Goal: Information Seeking & Learning: Learn about a topic

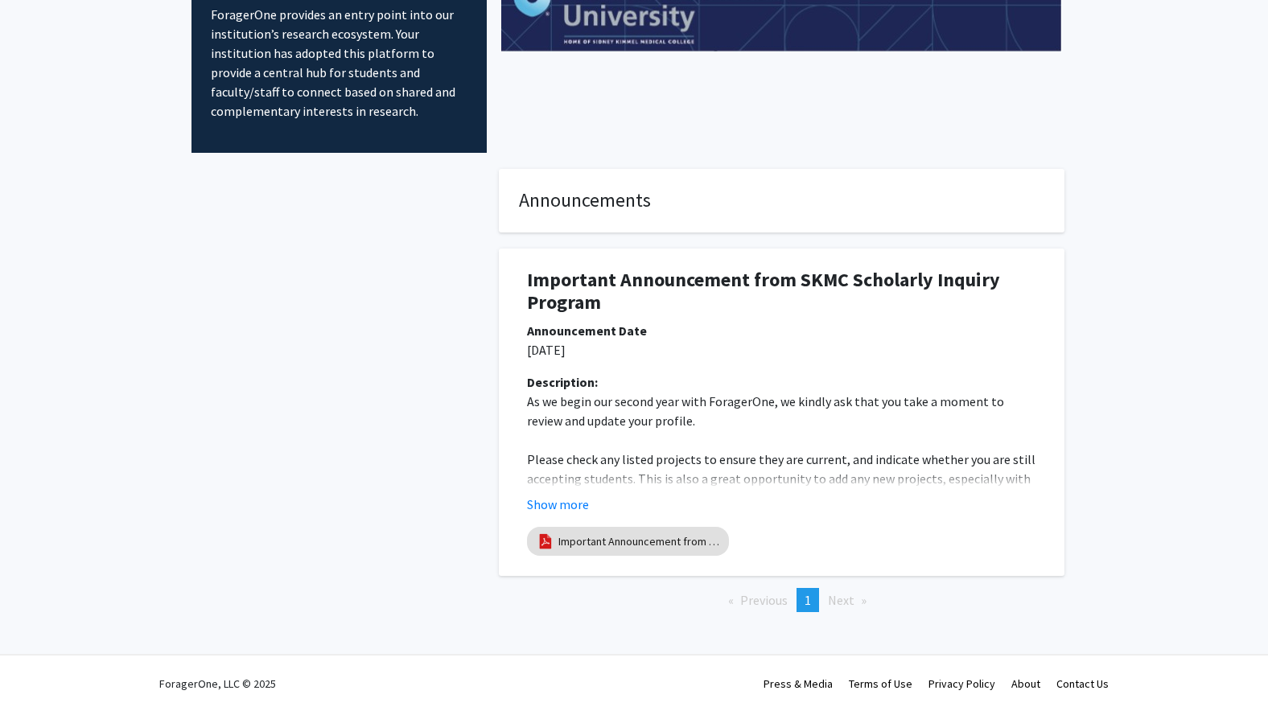
scroll to position [122, 0]
click at [837, 598] on span "Next page" at bounding box center [841, 599] width 27 height 16
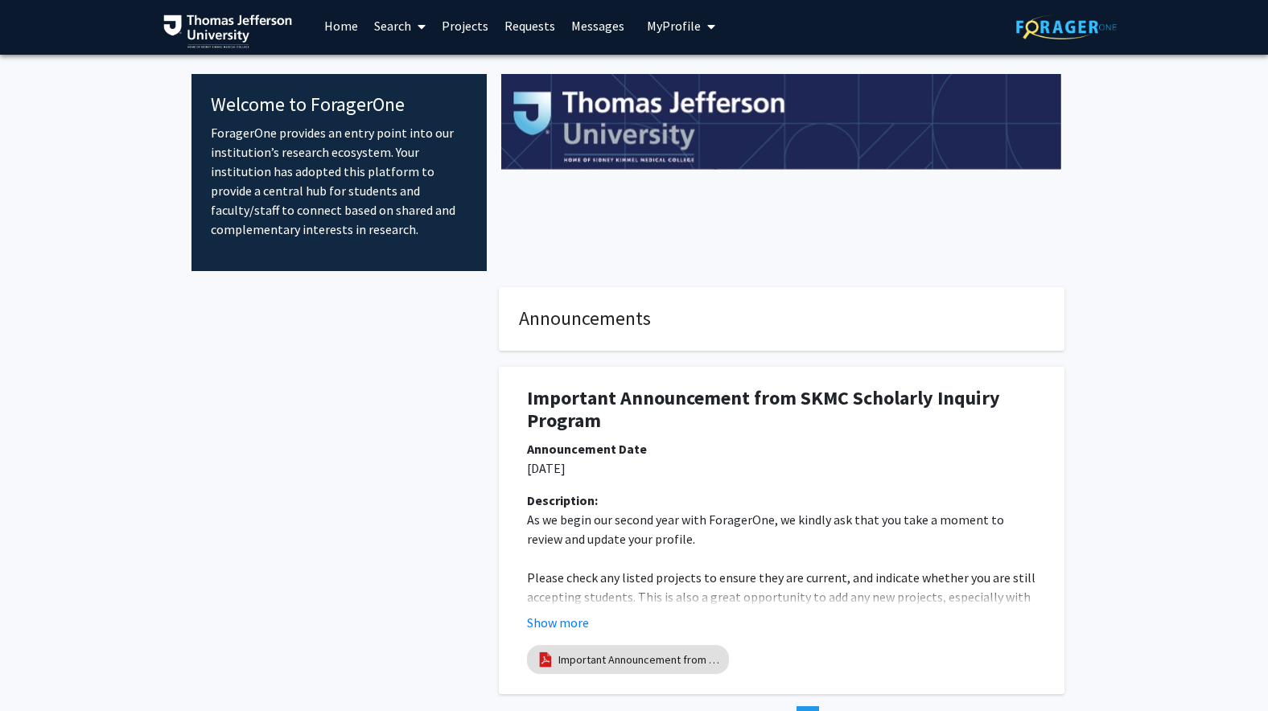
scroll to position [0, 0]
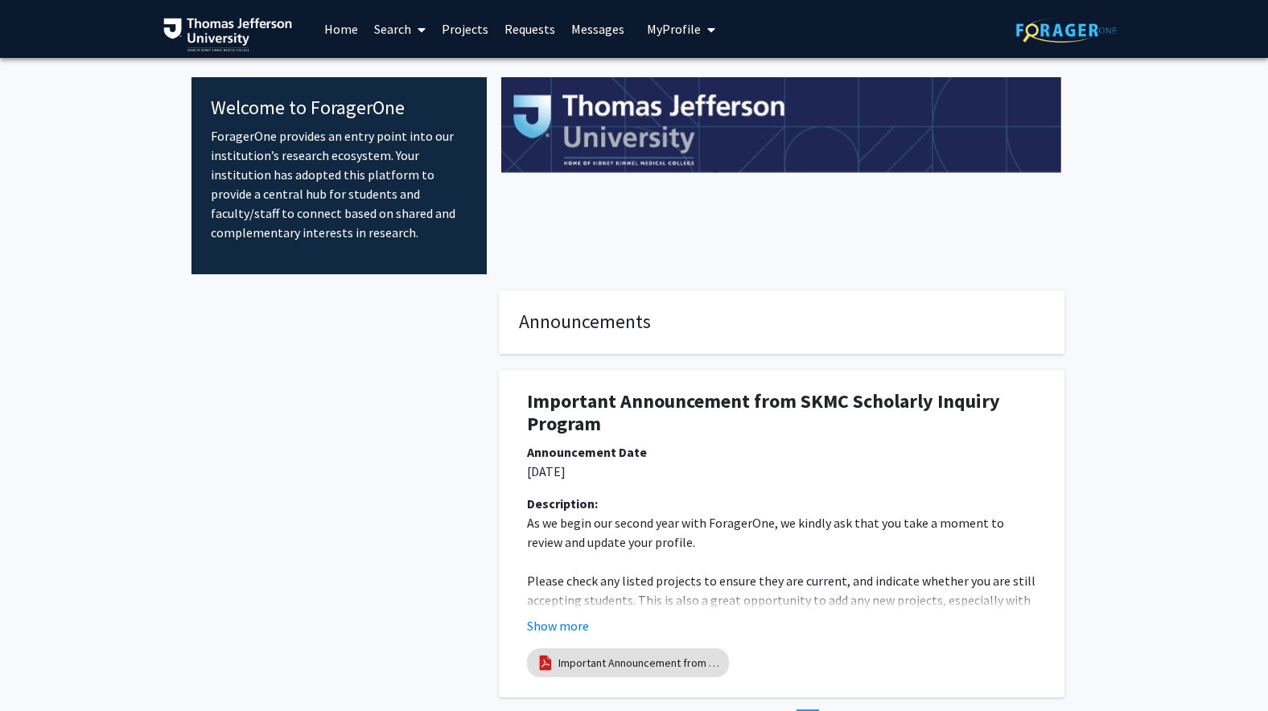
click at [707, 27] on icon "My profile dropdown to access profile and logout" at bounding box center [711, 29] width 8 height 13
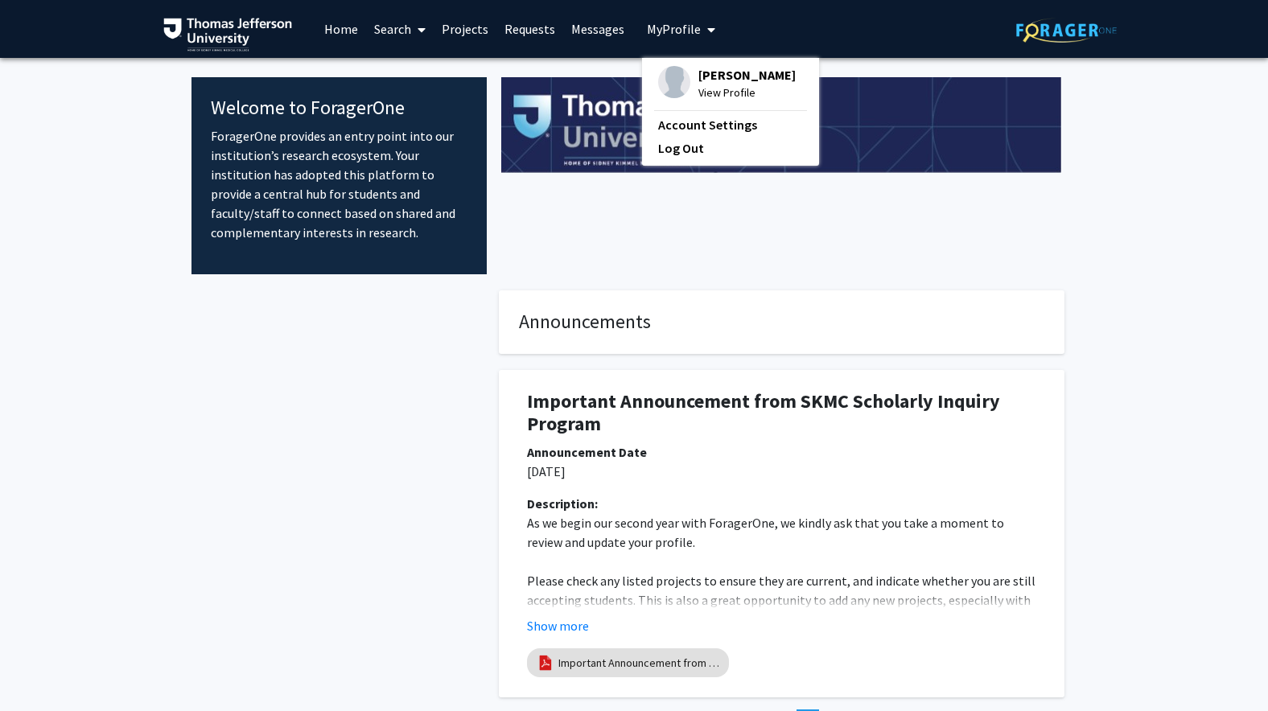
click at [394, 27] on link "Search" at bounding box center [400, 29] width 68 height 56
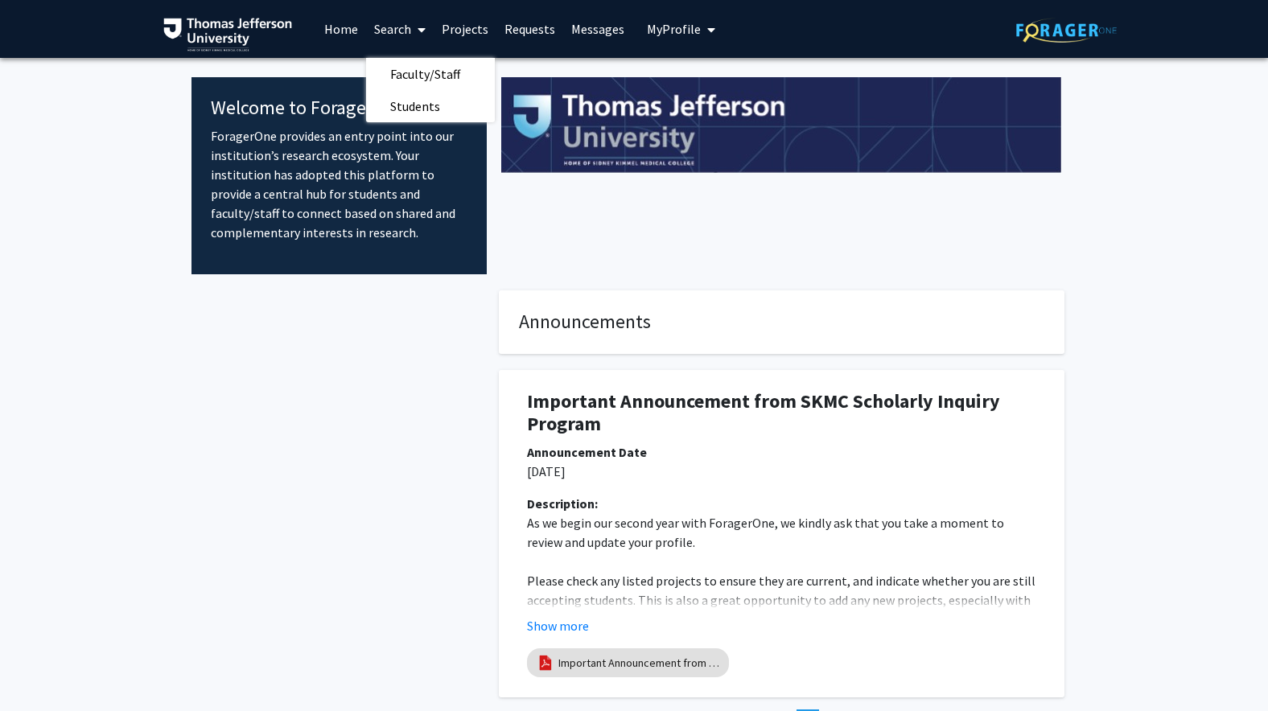
click at [458, 30] on link "Projects" at bounding box center [465, 29] width 63 height 56
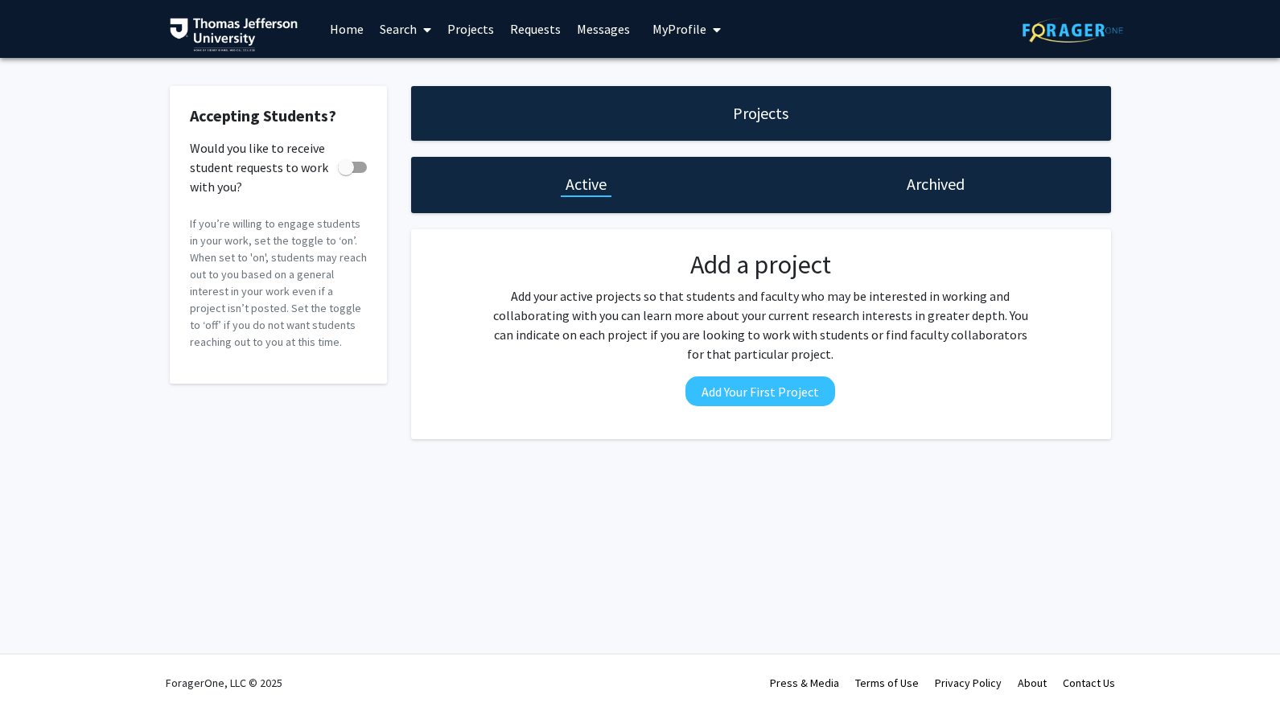
click at [579, 183] on h1 "Active" at bounding box center [585, 184] width 41 height 23
click at [425, 27] on icon at bounding box center [427, 29] width 8 height 13
click at [415, 71] on span "Faculty/Staff" at bounding box center [431, 74] width 118 height 32
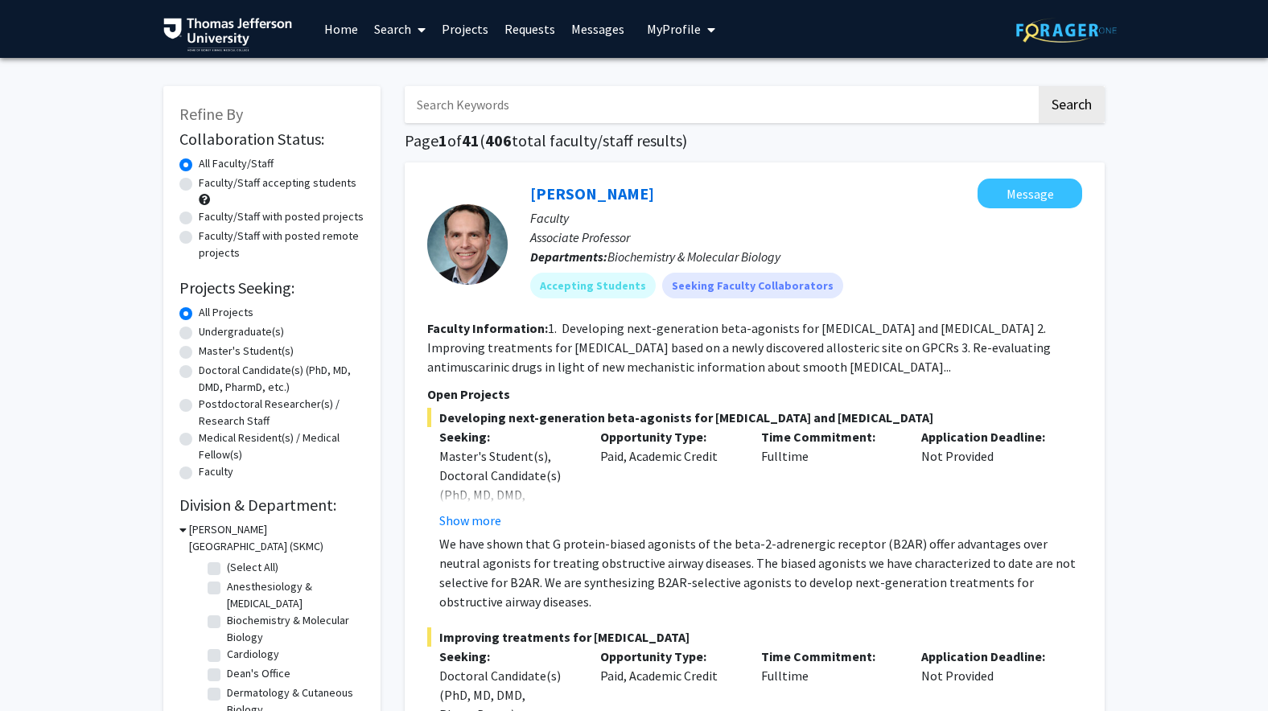
click at [541, 105] on input "Search Keywords" at bounding box center [720, 104] width 631 height 37
type input "MANNA"
click at [1038, 86] on button "Search" at bounding box center [1071, 104] width 66 height 37
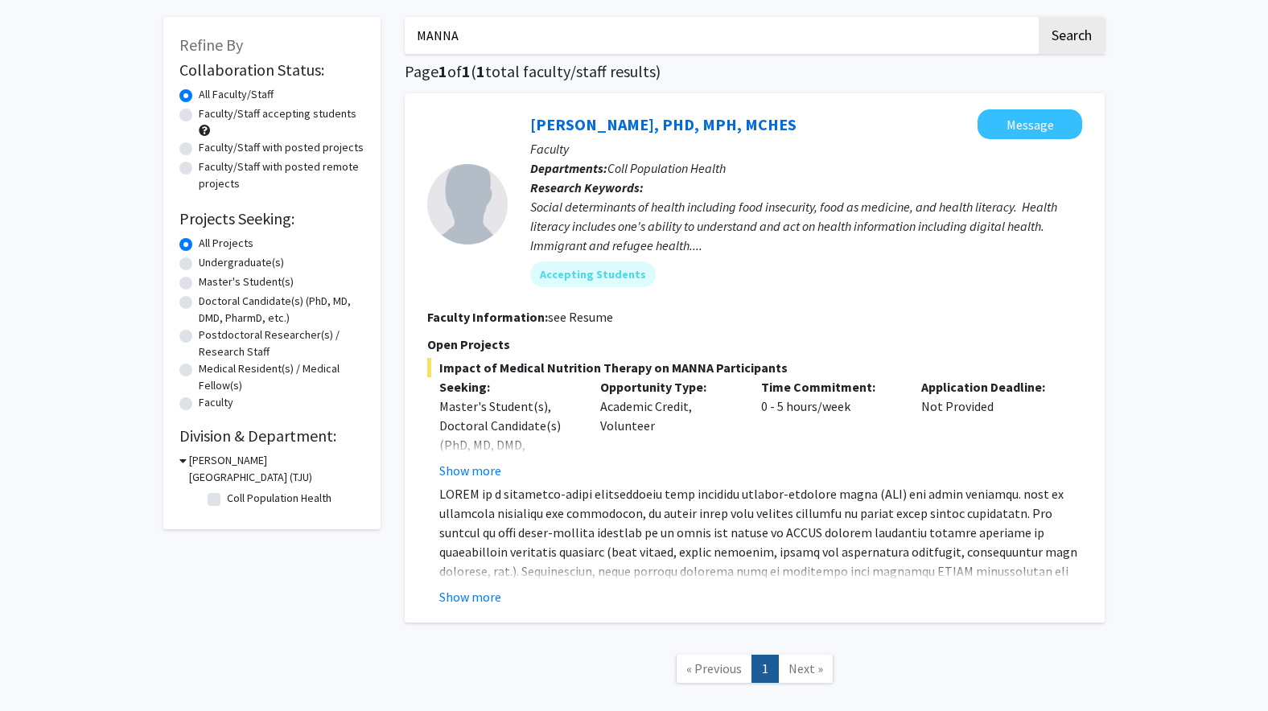
scroll to position [158, 0]
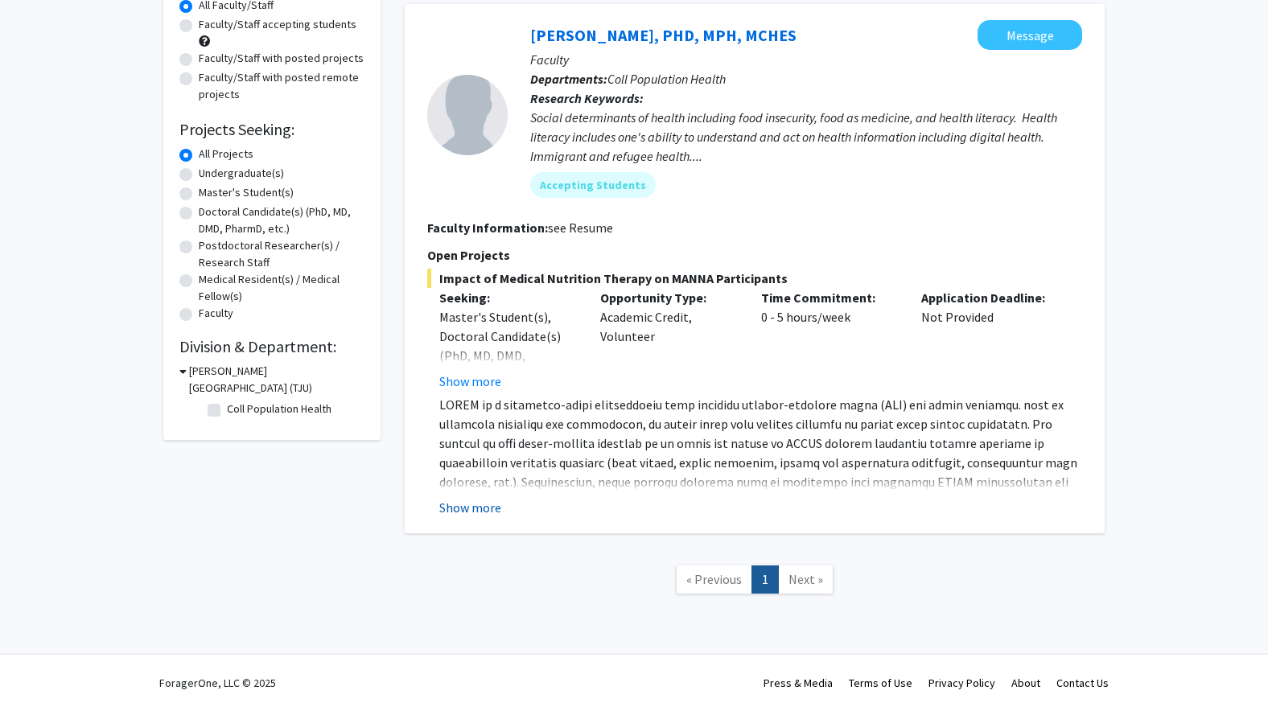
click at [486, 504] on button "Show more" at bounding box center [470, 507] width 62 height 19
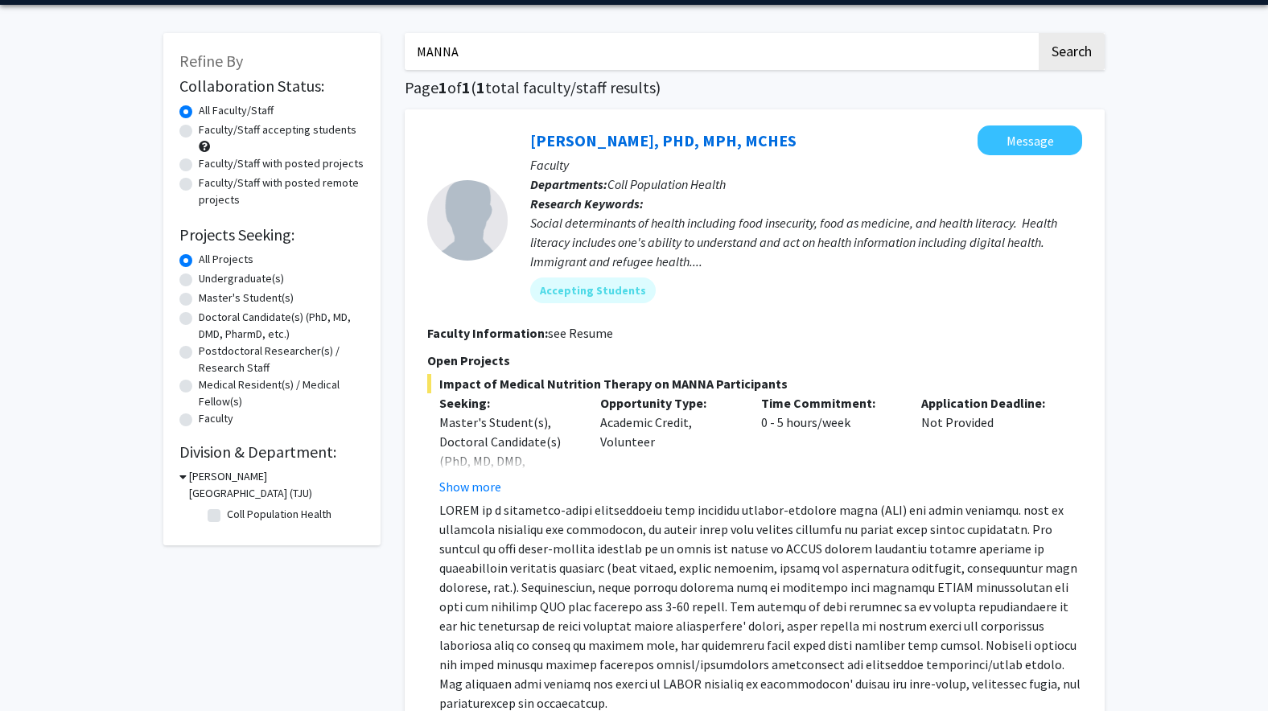
scroll to position [33, 0]
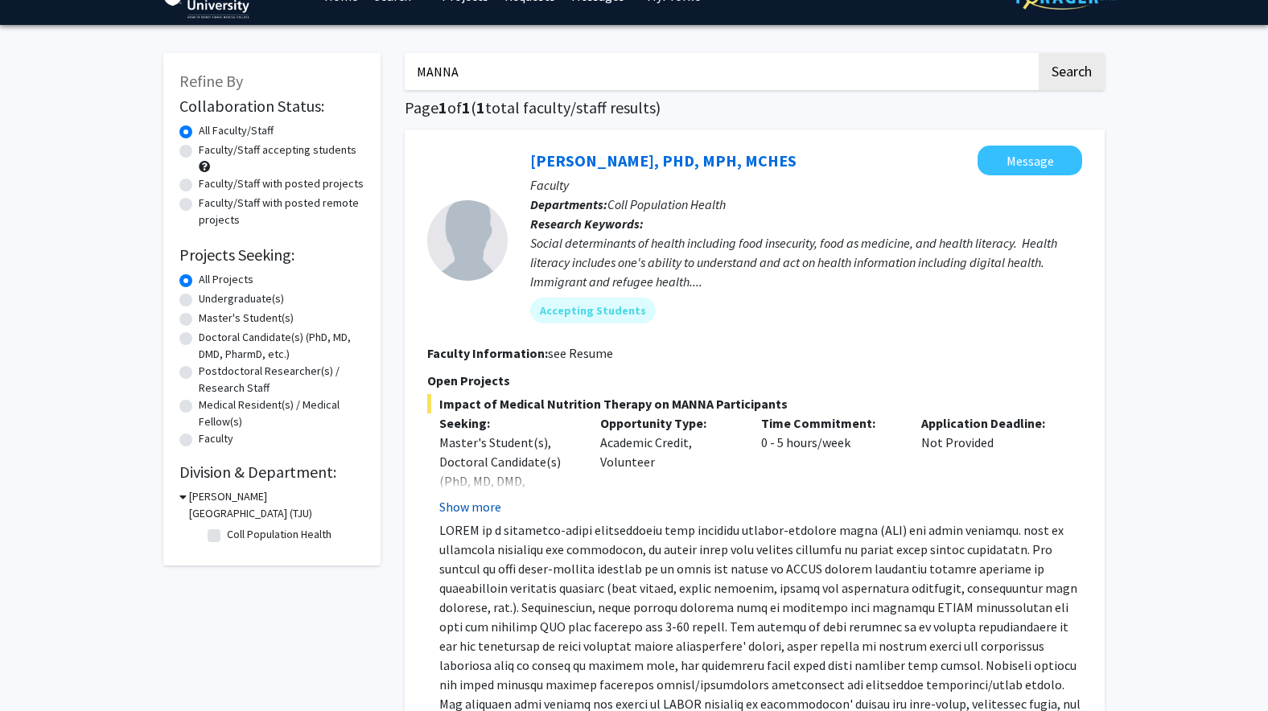
click at [477, 511] on button "Show more" at bounding box center [470, 506] width 62 height 19
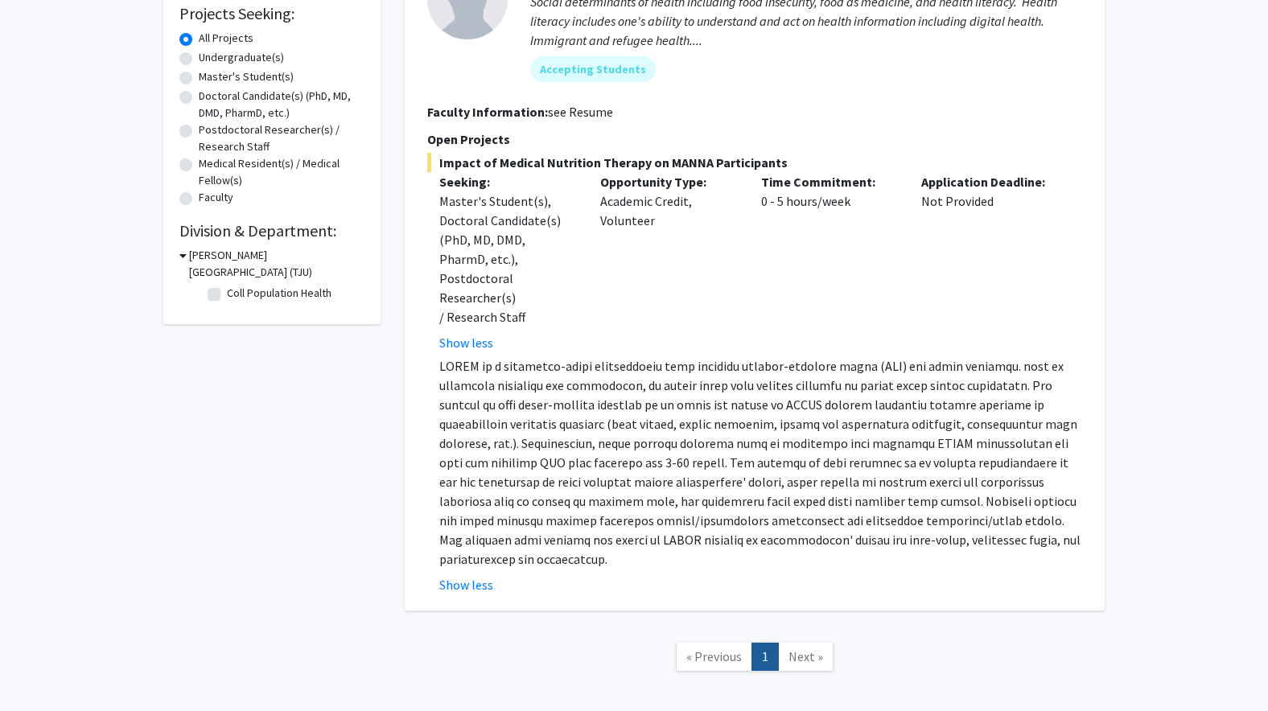
scroll to position [332, 0]
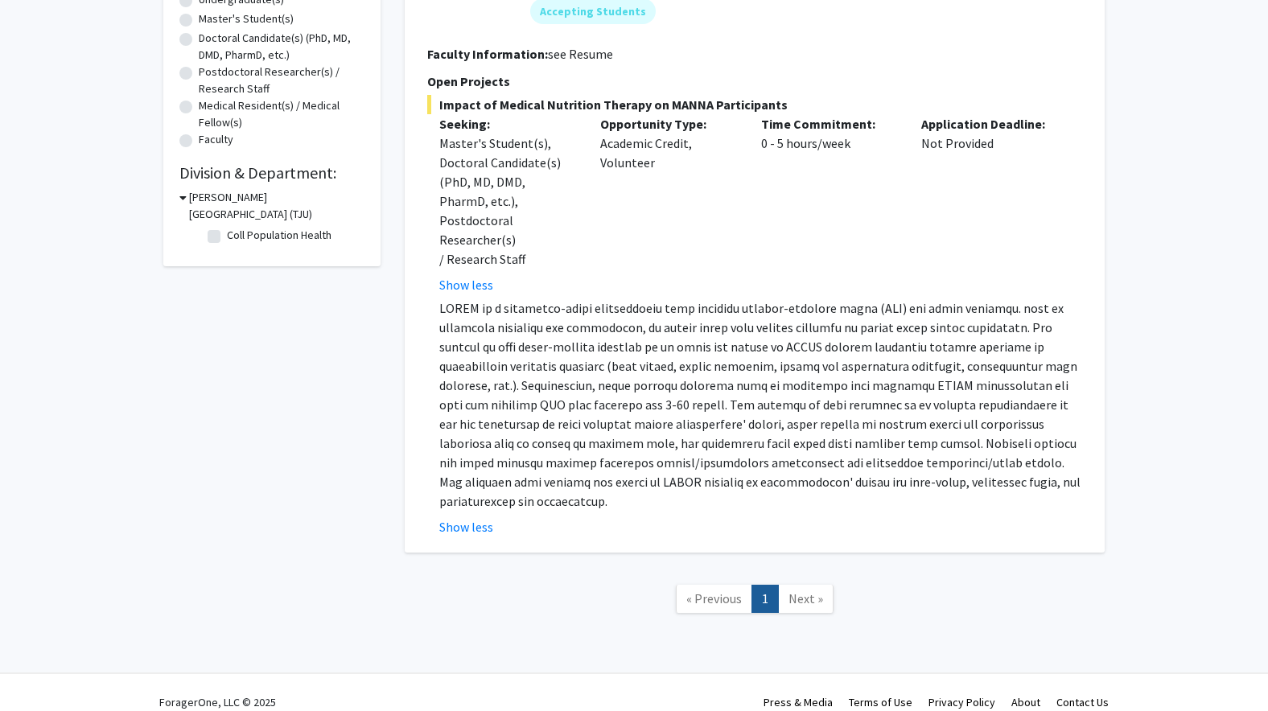
click at [1168, 200] on div "Refine By Collaboration Status: Collaboration Status All Faculty/Staff Collabor…" at bounding box center [634, 204] width 1268 height 956
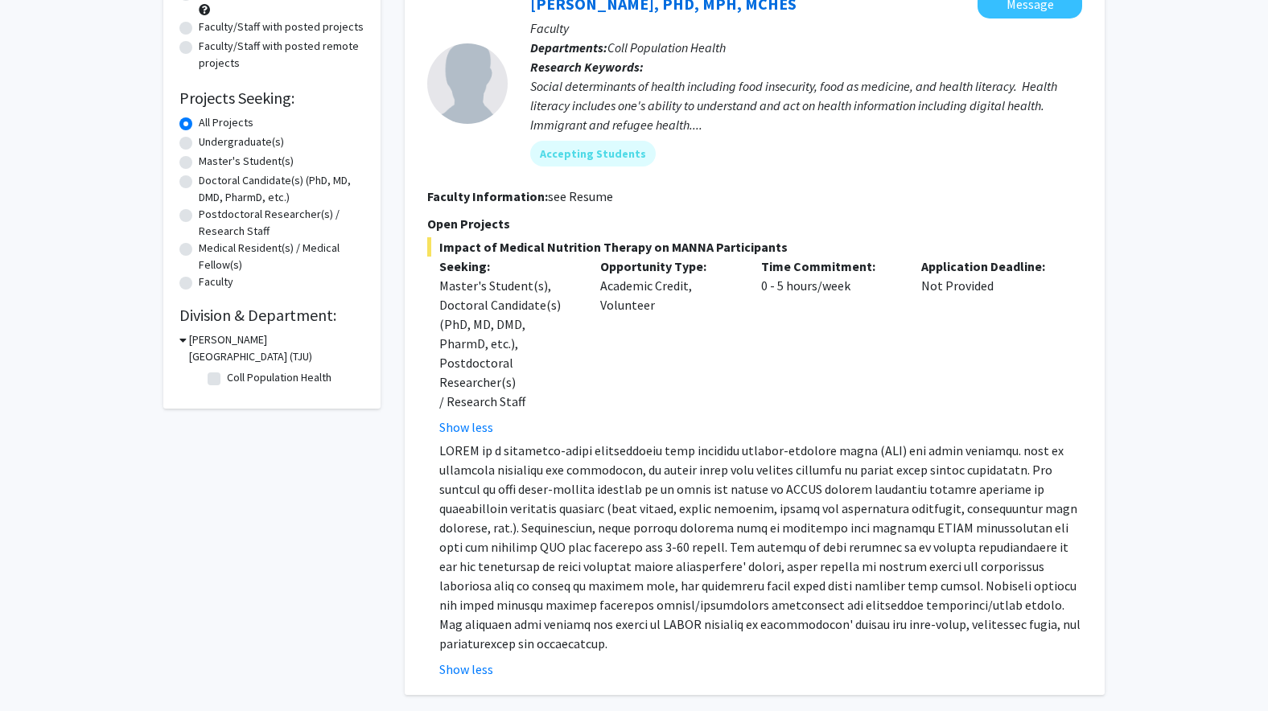
scroll to position [171, 0]
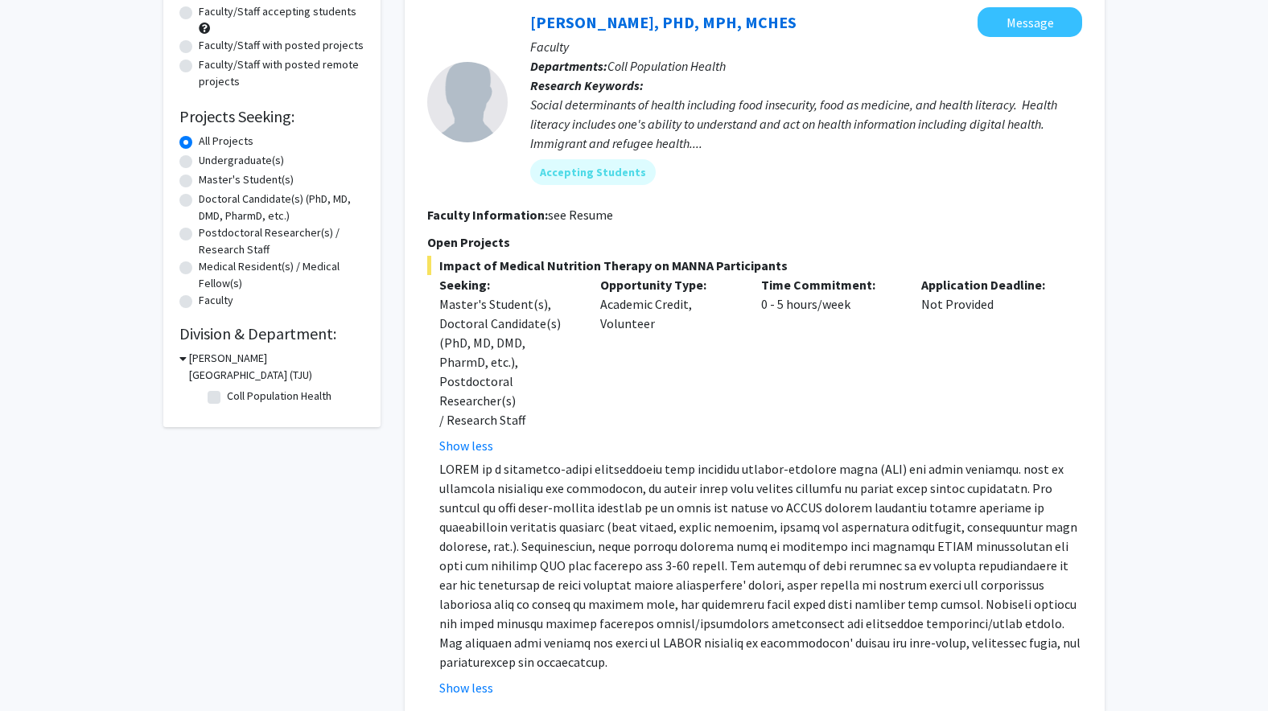
click at [732, 366] on div "Opportunity Type: Academic Credit, Volunteer" at bounding box center [668, 365] width 161 height 180
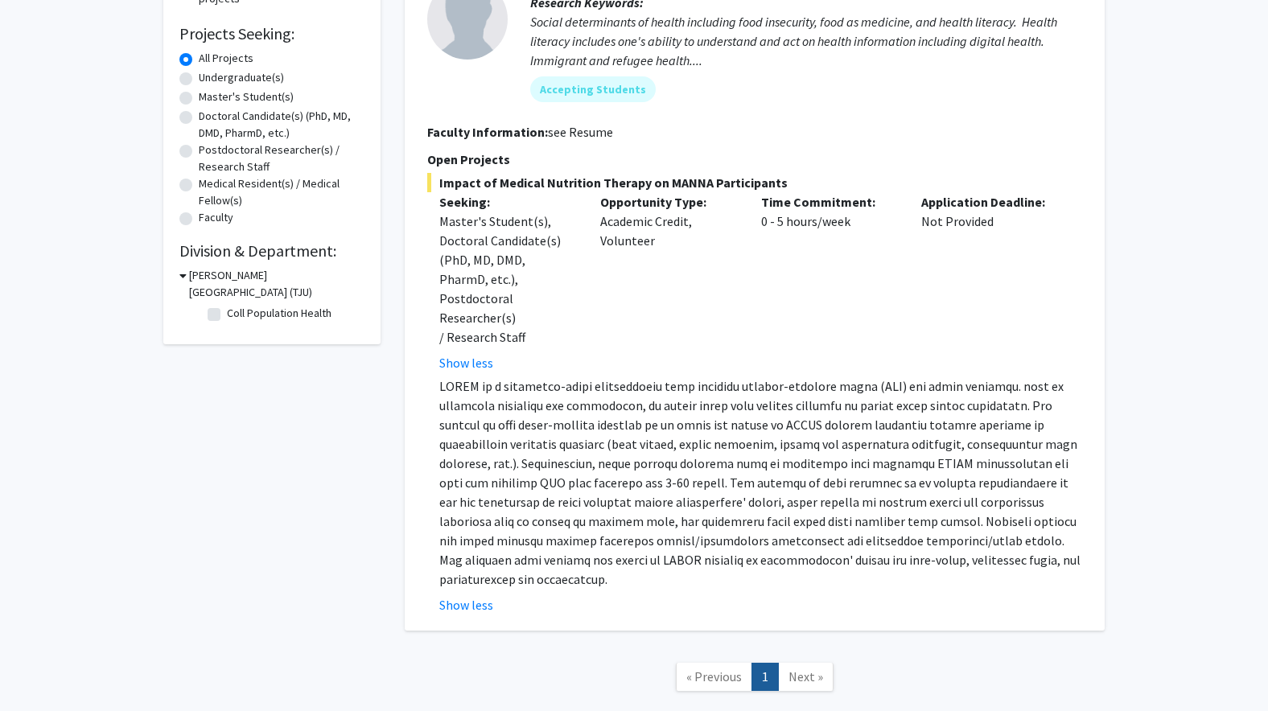
scroll to position [332, 0]
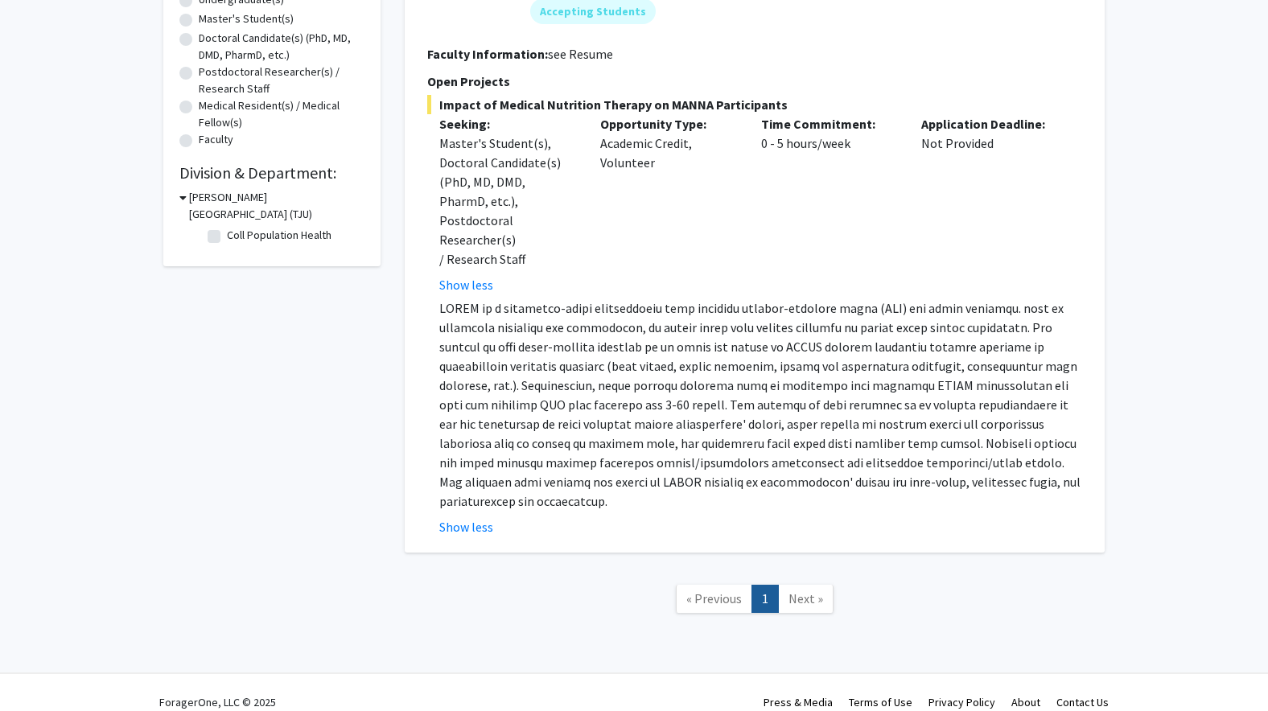
click at [874, 242] on div "Time Commitment: 0 - 5 hours/week" at bounding box center [829, 204] width 161 height 180
click at [803, 590] on span "Next »" at bounding box center [805, 598] width 35 height 16
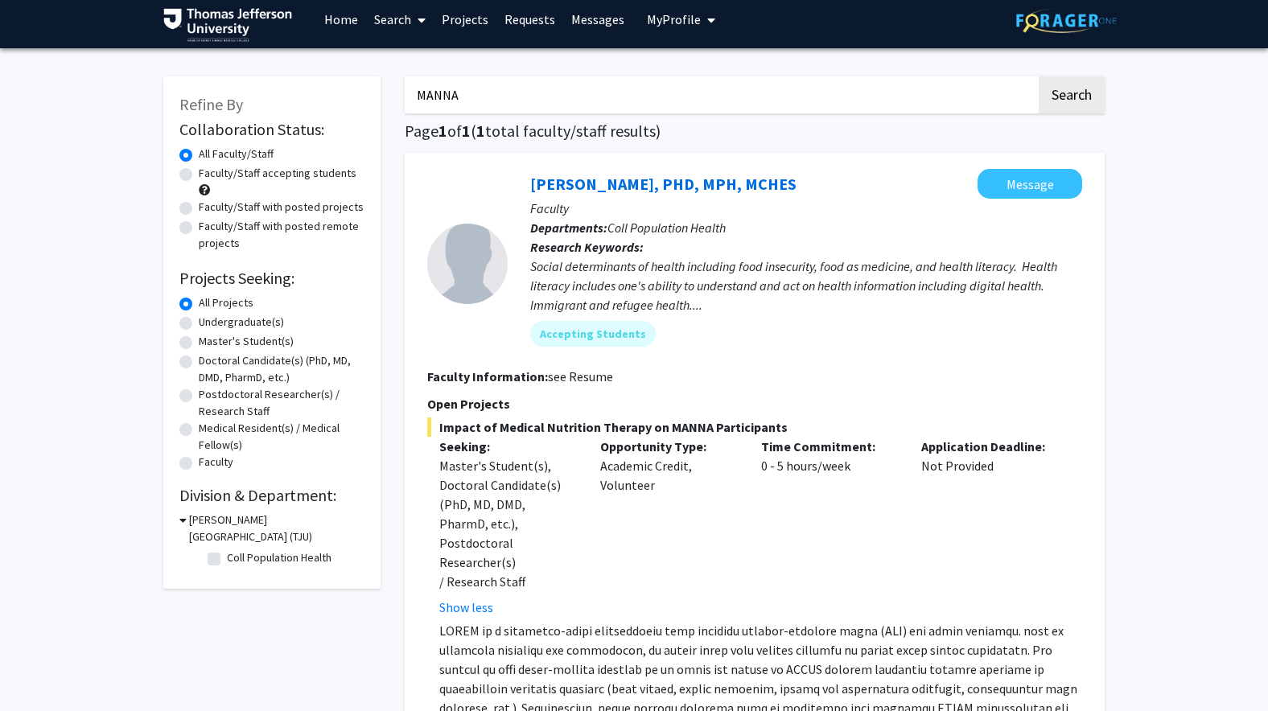
scroll to position [0, 0]
